Goal: Information Seeking & Learning: Learn about a topic

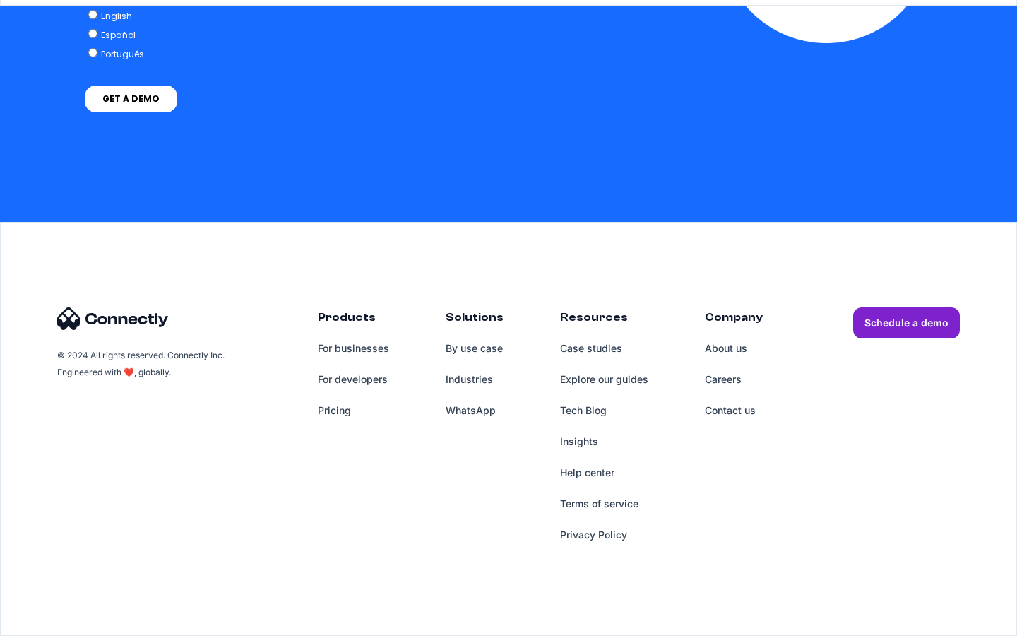
scroll to position [3503, 0]
